Goal: Information Seeking & Learning: Learn about a topic

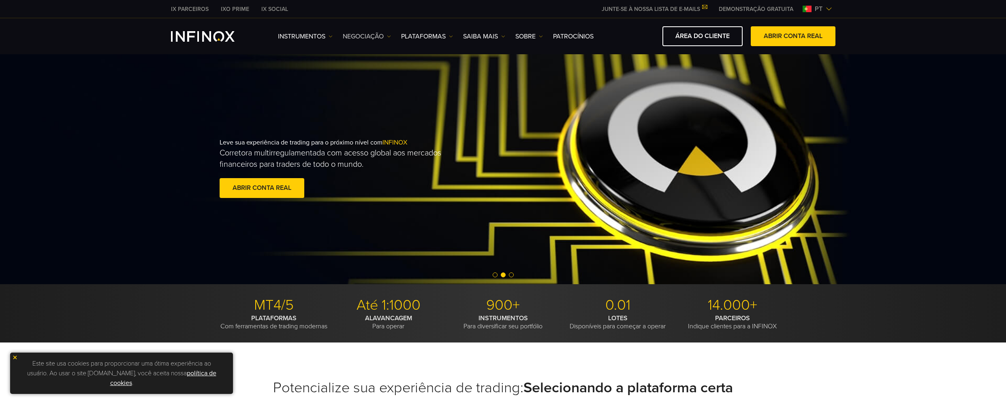
click at [358, 36] on link "NEGOCIAÇÃO" at bounding box center [367, 37] width 48 height 10
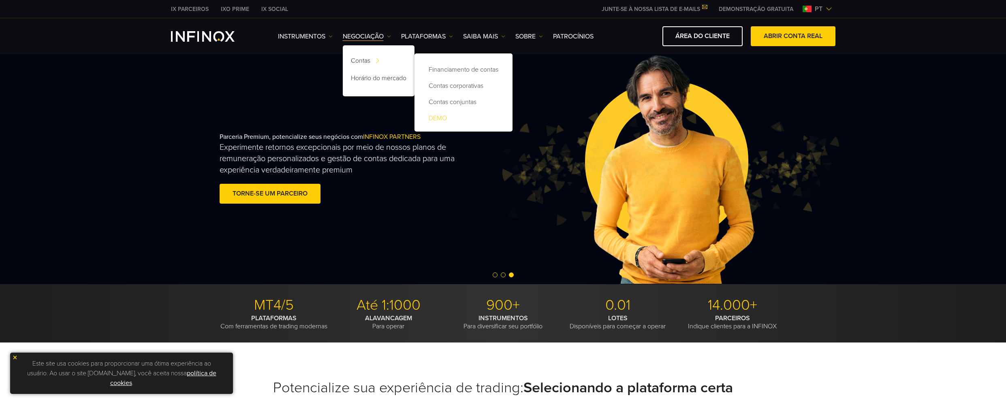
click at [438, 118] on link "DEMO" at bounding box center [464, 118] width 82 height 16
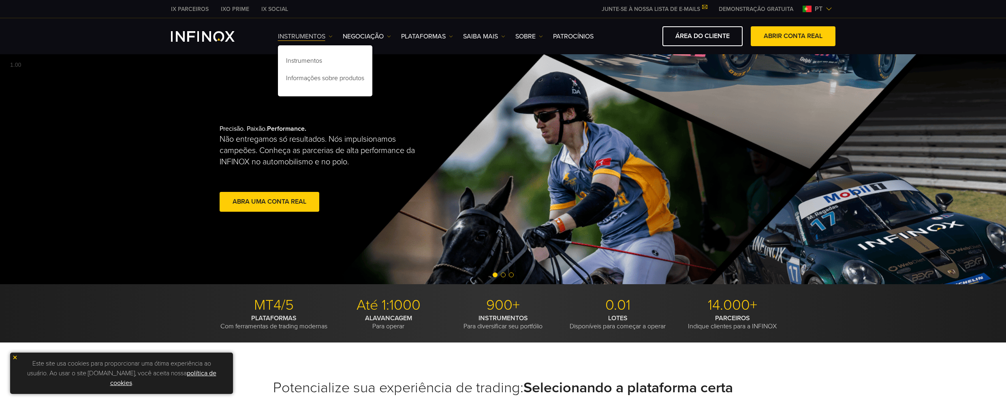
click at [330, 34] on img at bounding box center [331, 36] width 4 height 4
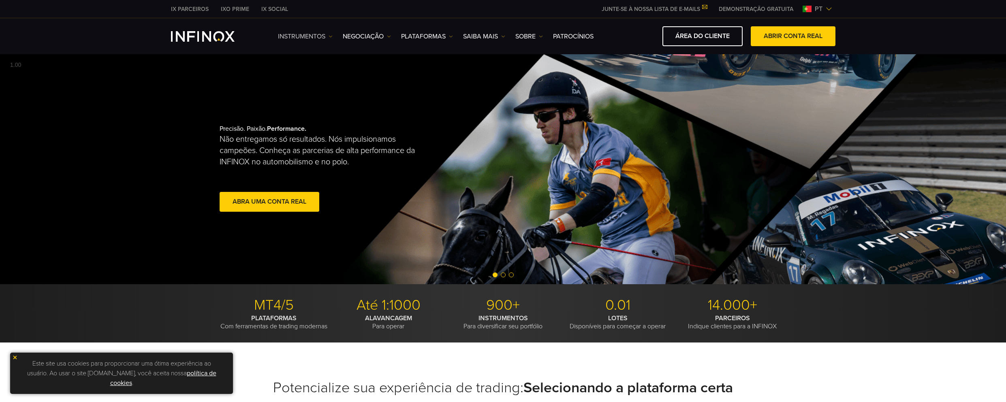
click at [330, 34] on img at bounding box center [331, 36] width 4 height 4
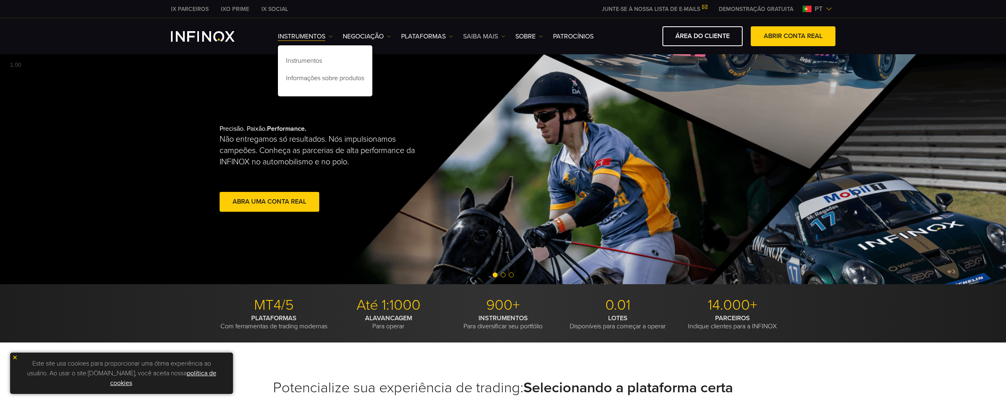
click at [491, 34] on link "Saiba mais" at bounding box center [484, 37] width 42 height 10
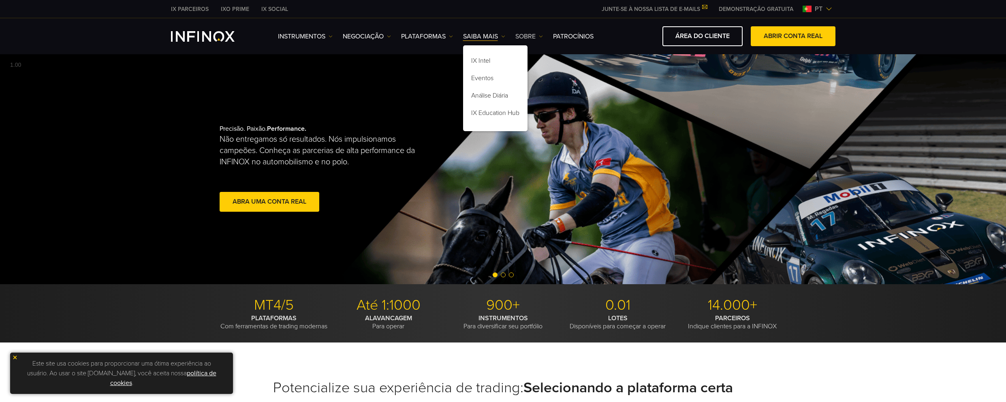
click at [532, 35] on link "SOBRE" at bounding box center [529, 37] width 28 height 10
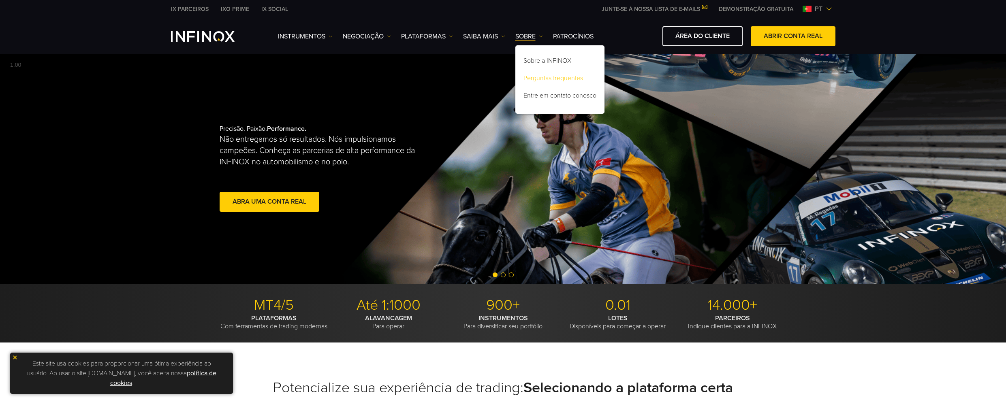
click at [545, 79] on link "Perguntas frequentes" at bounding box center [559, 79] width 89 height 17
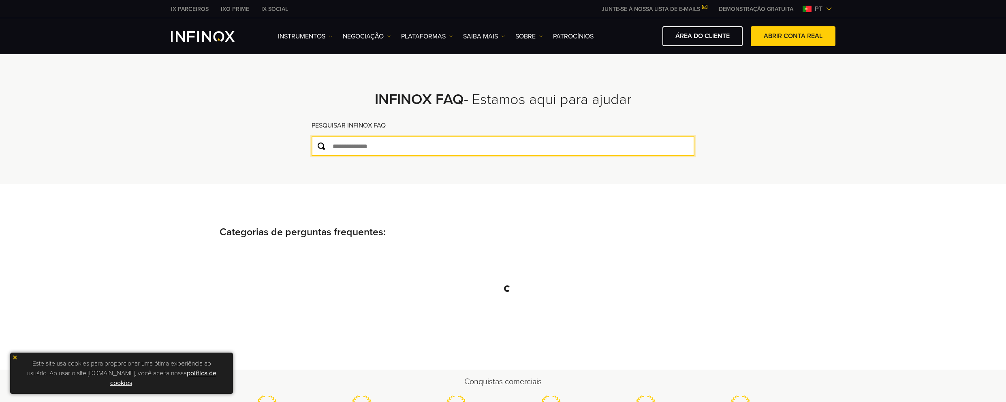
click at [388, 145] on input "text" at bounding box center [503, 146] width 383 height 19
type input "******"
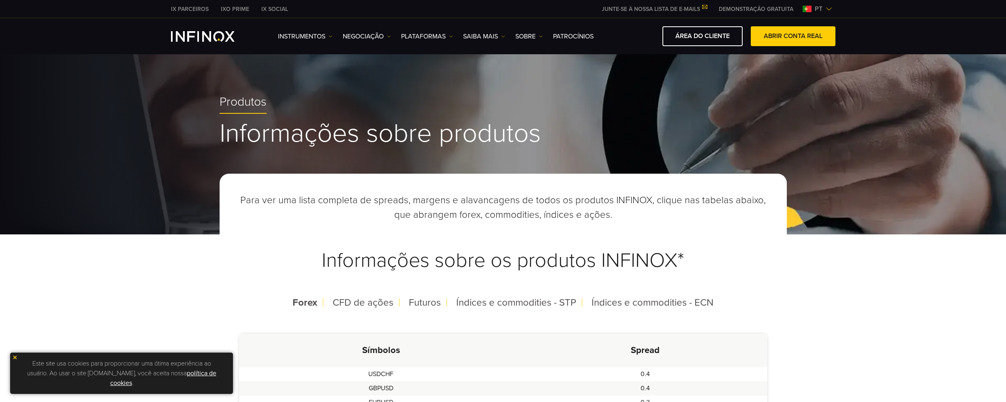
click at [15, 357] on img at bounding box center [15, 358] width 6 height 6
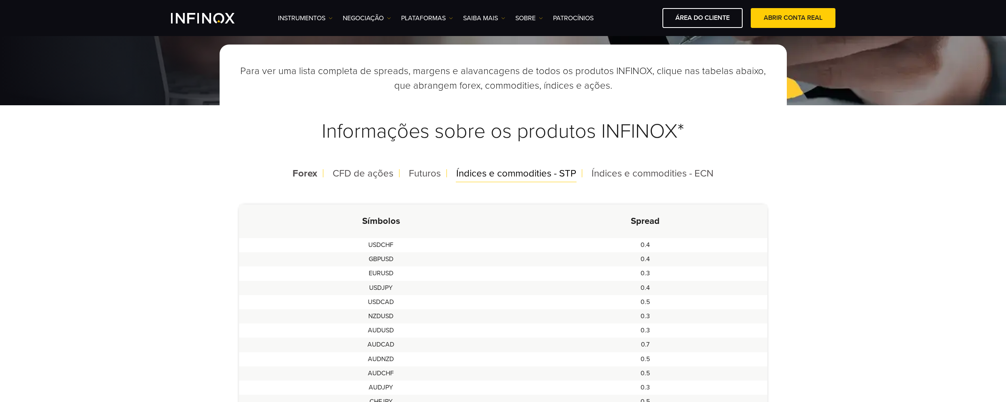
scroll to position [162, 0]
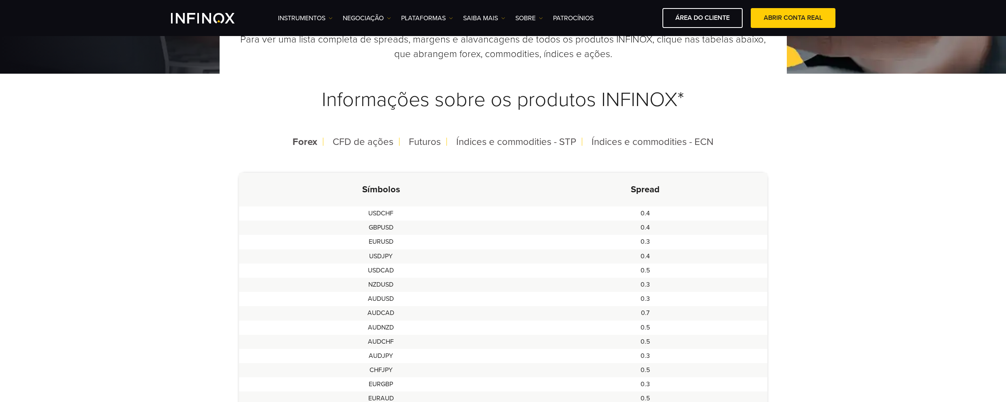
scroll to position [162, 0]
